Goal: Task Accomplishment & Management: Manage account settings

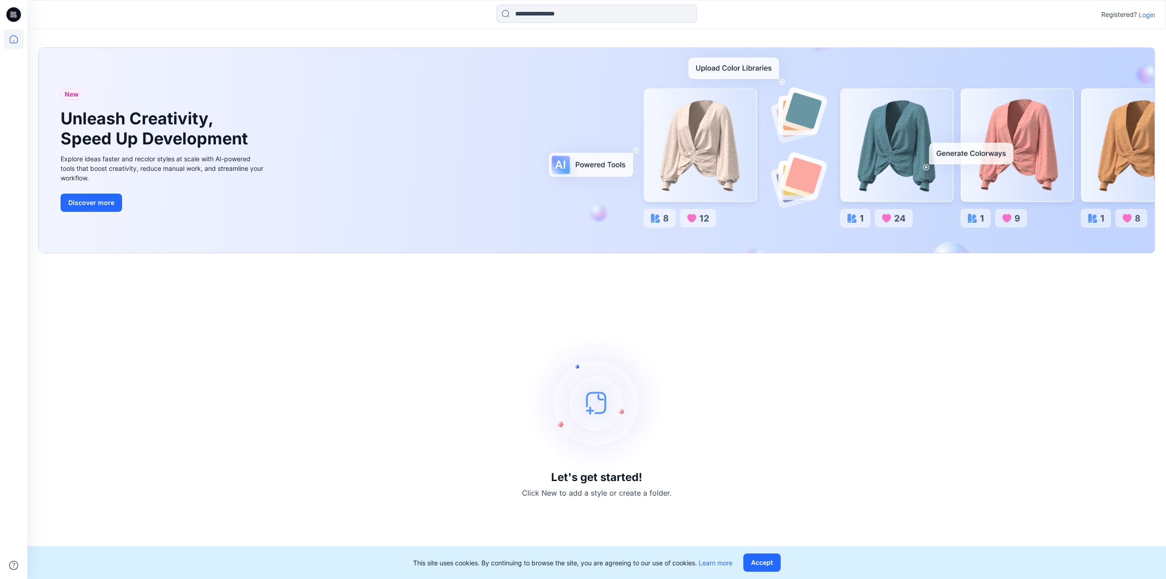
click at [1143, 15] on p "Login" at bounding box center [1147, 15] width 16 height 10
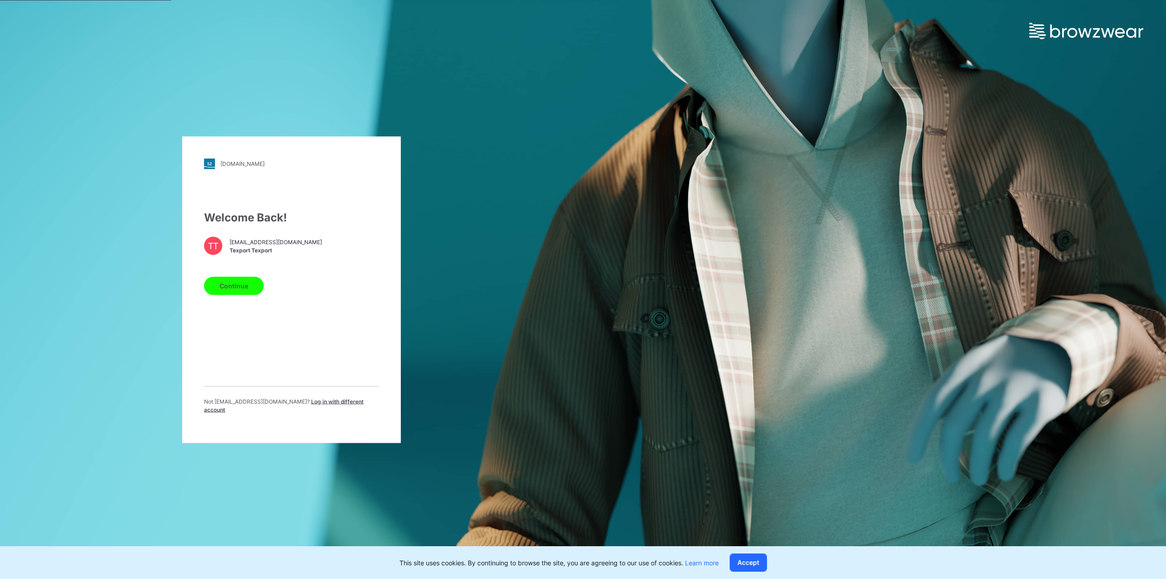
click at [242, 285] on button "Continue" at bounding box center [234, 285] width 60 height 18
click at [240, 292] on button "Continue" at bounding box center [234, 285] width 60 height 18
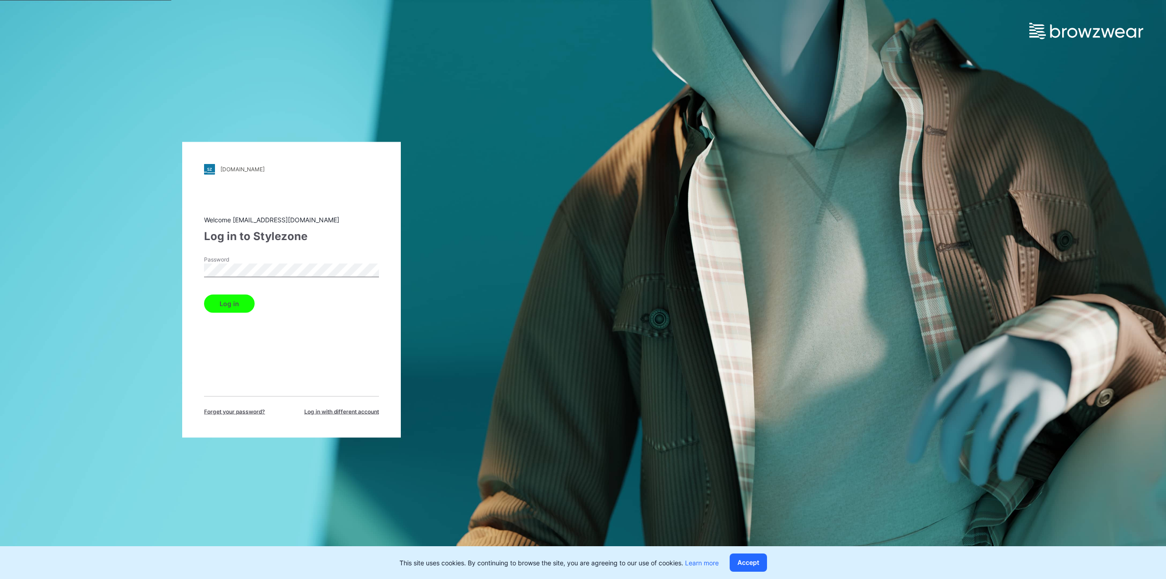
click at [246, 307] on button "Log in" at bounding box center [229, 303] width 51 height 18
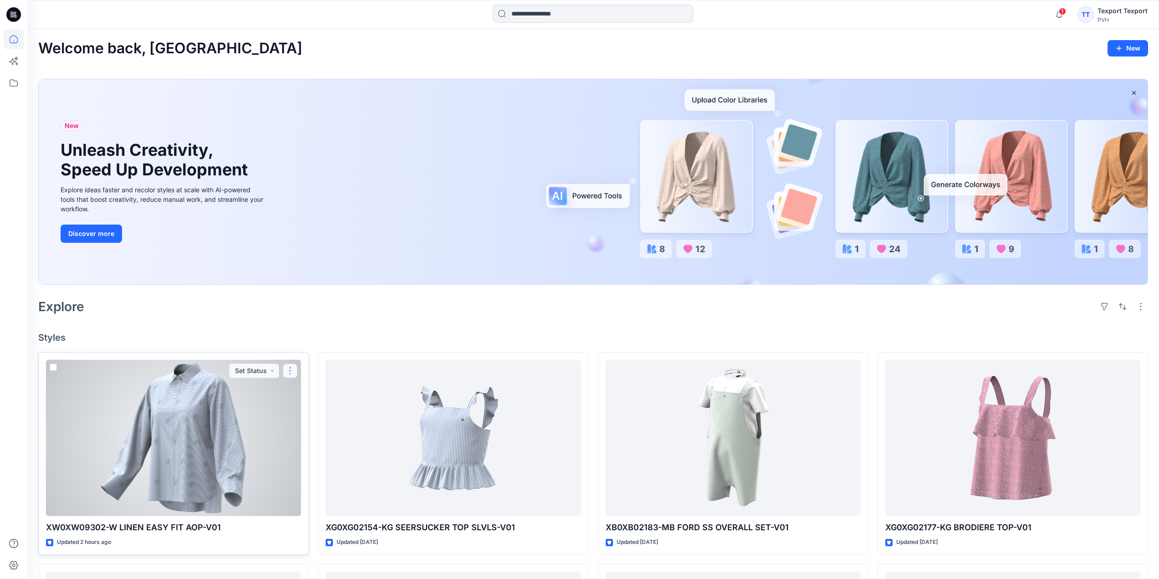
click at [291, 369] on button "button" at bounding box center [290, 370] width 15 height 15
click at [258, 496] on div at bounding box center [173, 438] width 255 height 156
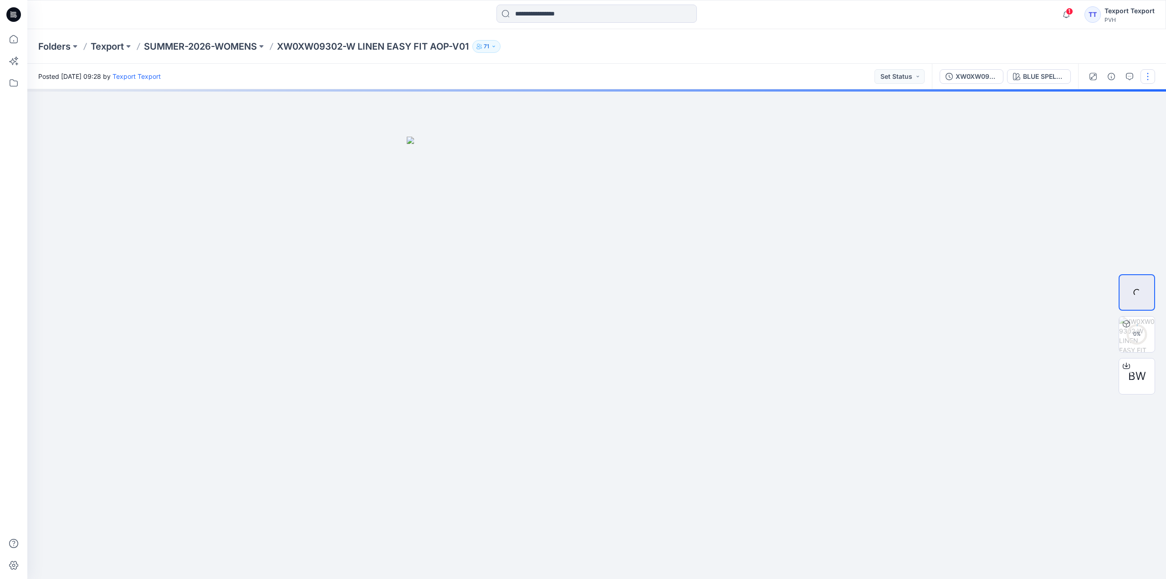
click at [1149, 75] on button "button" at bounding box center [1147, 76] width 15 height 15
click at [1093, 124] on p "Edit" at bounding box center [1089, 123] width 11 height 10
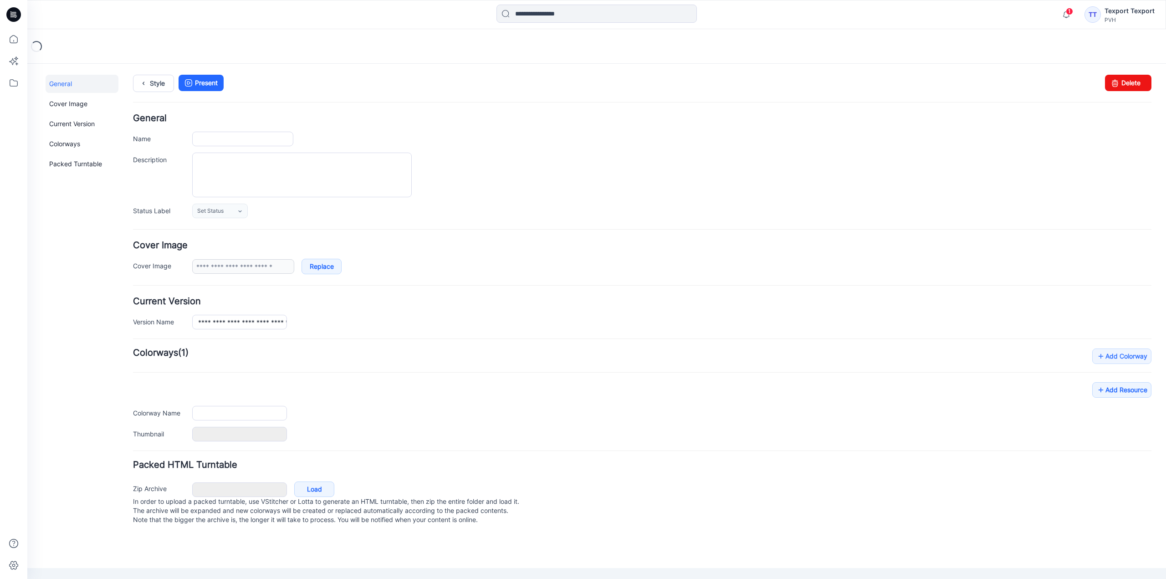
type input "**********"
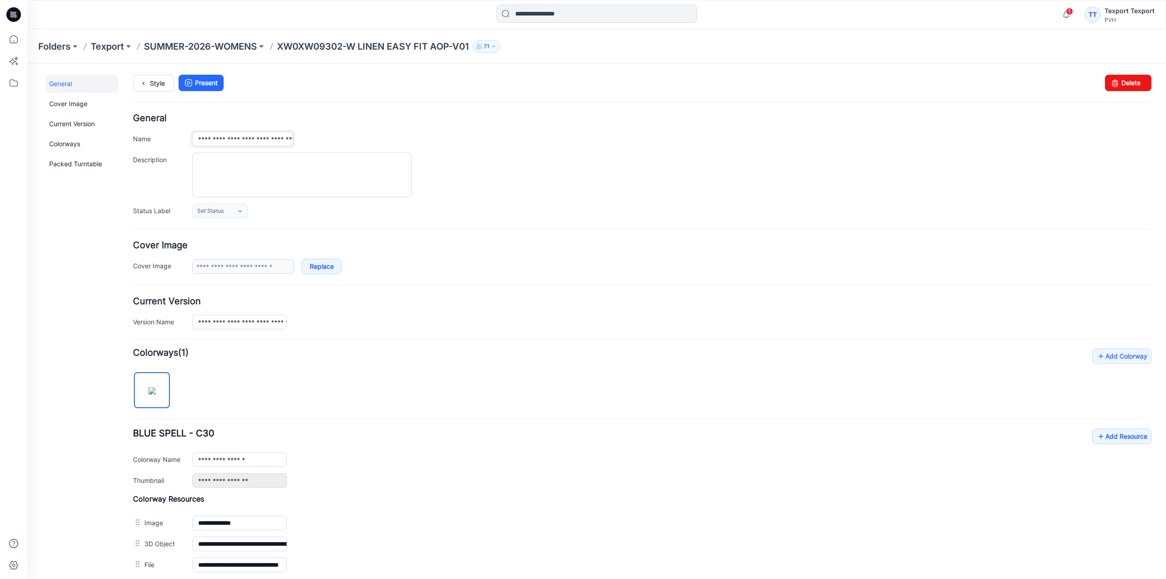
drag, startPoint x: 201, startPoint y: 142, endPoint x: 207, endPoint y: 143, distance: 5.5
click at [207, 143] on input "**********" at bounding box center [242, 139] width 101 height 15
click at [18, 10] on icon at bounding box center [13, 14] width 15 height 15
